Goal: Navigation & Orientation: Find specific page/section

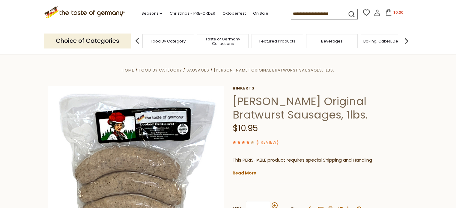
click at [212, 39] on span "Taste of Germany Collections" at bounding box center [223, 41] width 48 height 9
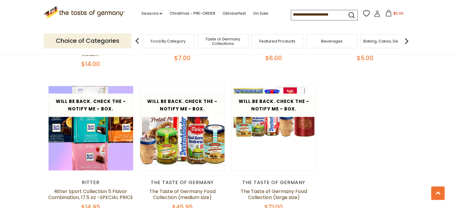
scroll to position [1230, 0]
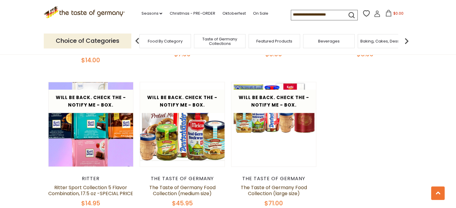
click at [177, 39] on span "Food By Category" at bounding box center [165, 41] width 35 height 4
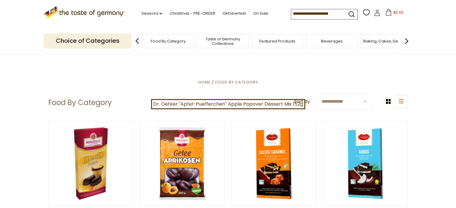
click at [86, 41] on p "Choice of Categories" at bounding box center [88, 41] width 88 height 15
click at [157, 12] on link "Seasons dropdown_arrow" at bounding box center [151, 13] width 21 height 7
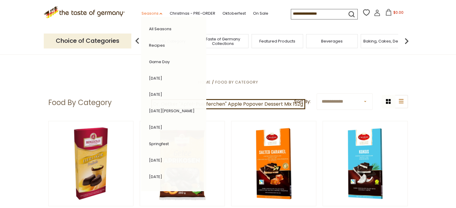
click at [157, 12] on link "Seasons dropdown_arrow" at bounding box center [151, 13] width 21 height 7
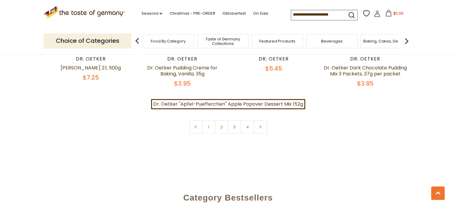
scroll to position [1290, 0]
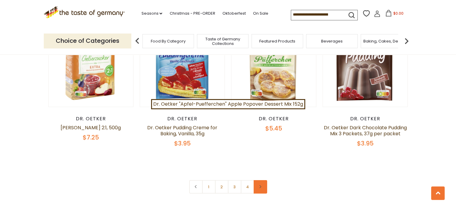
click at [259, 186] on icon at bounding box center [261, 187] width 4 height 3
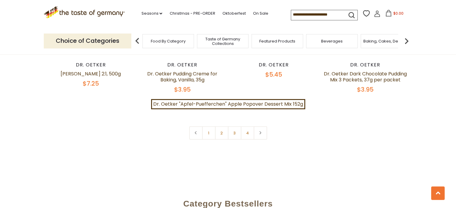
scroll to position [1350, 0]
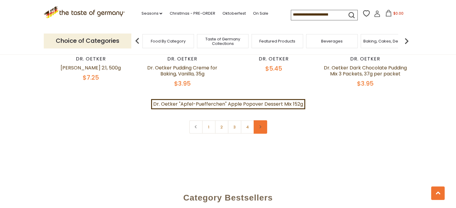
click at [262, 124] on link at bounding box center [260, 127] width 13 height 13
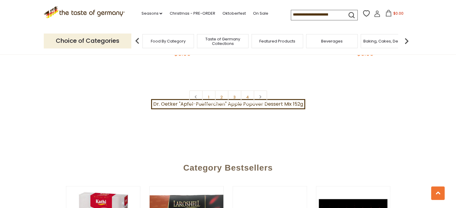
scroll to position [1380, 0]
click at [263, 94] on link at bounding box center [260, 97] width 13 height 13
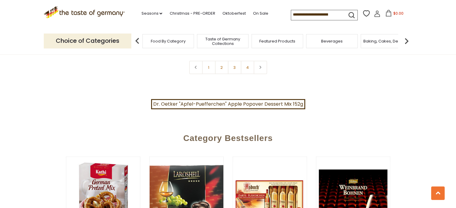
scroll to position [1410, 0]
click at [220, 63] on link "2" at bounding box center [221, 67] width 13 height 13
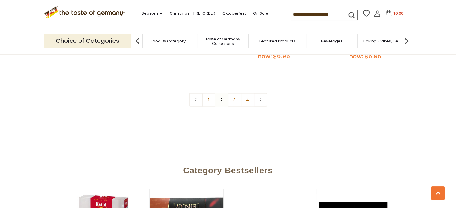
scroll to position [1413, 0]
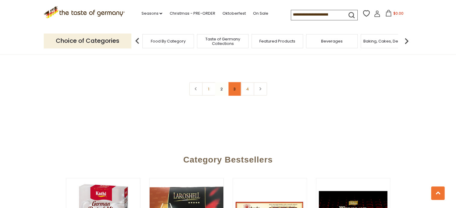
click at [235, 82] on link "3" at bounding box center [234, 88] width 13 height 13
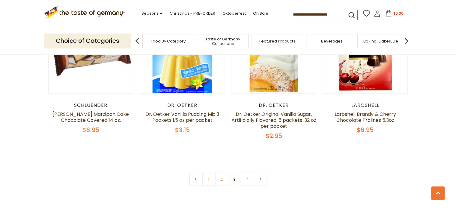
scroll to position [1383, 0]
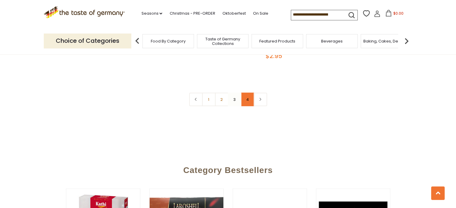
click at [245, 93] on link "4" at bounding box center [247, 99] width 13 height 13
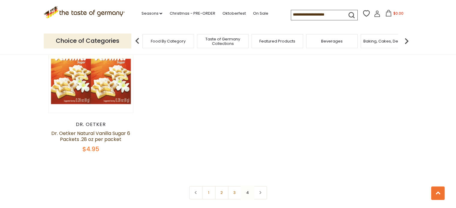
scroll to position [783, 0]
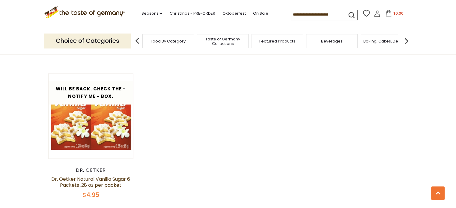
click at [215, 40] on span "Taste of Germany Collections" at bounding box center [223, 41] width 48 height 9
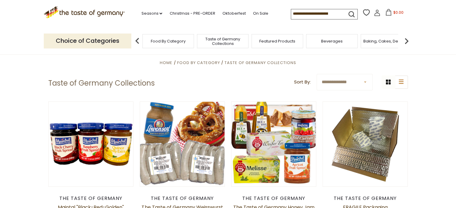
scroll to position [30, 0]
